Goal: Task Accomplishment & Management: Use online tool/utility

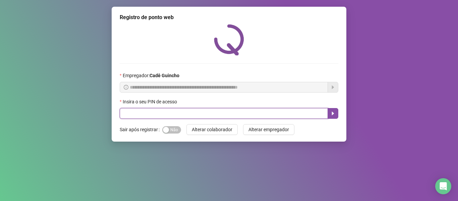
click at [202, 113] on input "text" at bounding box center [224, 113] width 208 height 11
type input "*****"
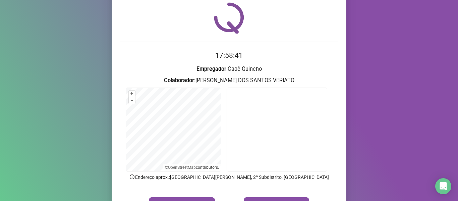
scroll to position [34, 0]
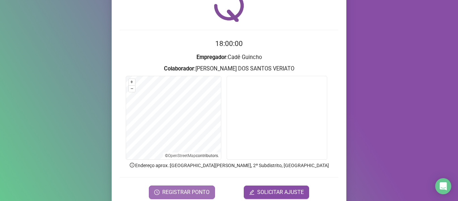
click at [197, 193] on span "REGISTRAR PONTO" at bounding box center [185, 192] width 47 height 8
